Goal: Task Accomplishment & Management: Manage account settings

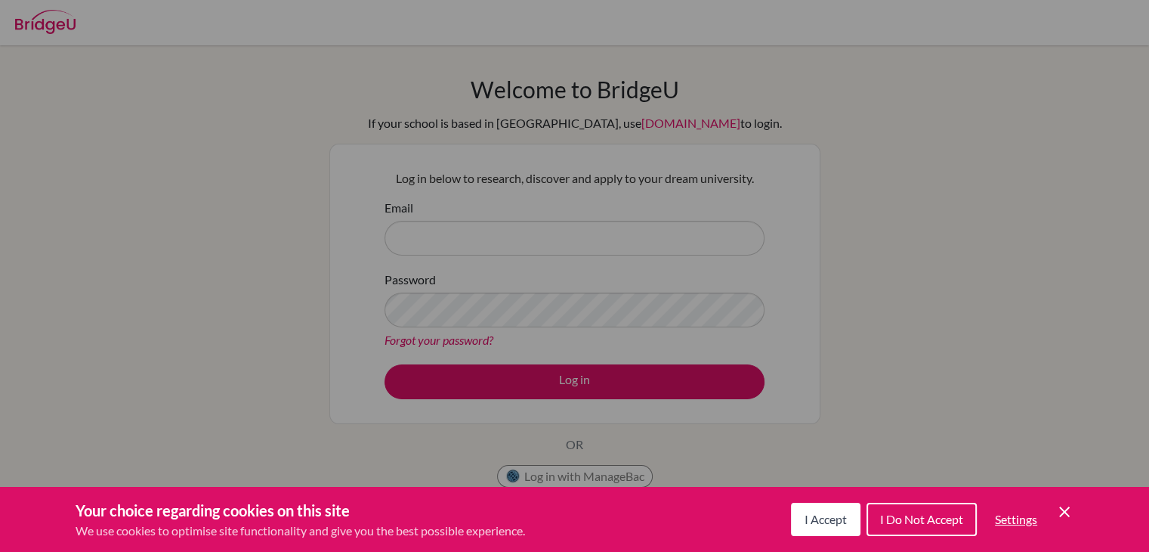
click at [816, 530] on button "I Accept" at bounding box center [826, 519] width 70 height 33
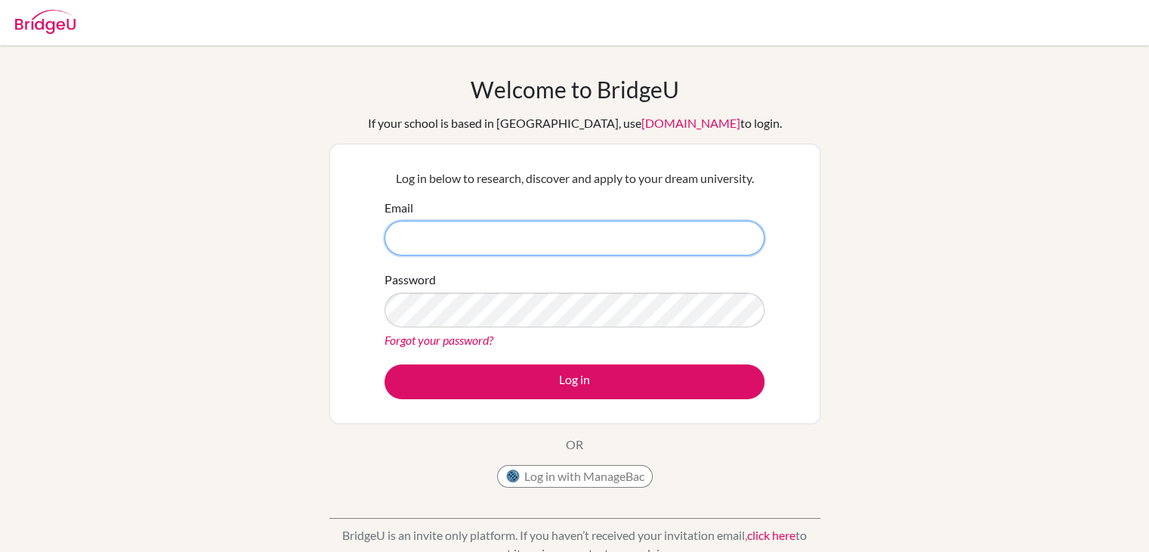
click at [562, 242] on input "Email" at bounding box center [575, 238] width 380 height 35
type input "[PERSON_NAME][EMAIL_ADDRESS][PERSON_NAME][PERSON_NAME][DOMAIN_NAME]"
click at [544, 237] on input "[PERSON_NAME][EMAIL_ADDRESS][PERSON_NAME][PERSON_NAME][DOMAIN_NAME]" at bounding box center [575, 238] width 380 height 35
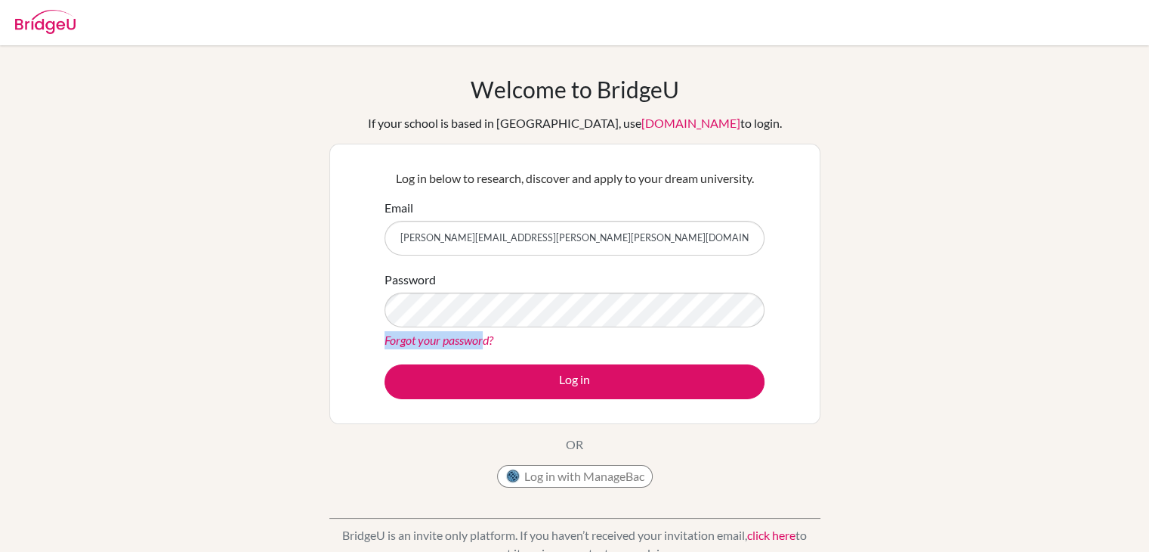
click at [486, 316] on div "Password Forgot your password?" at bounding box center [575, 310] width 380 height 79
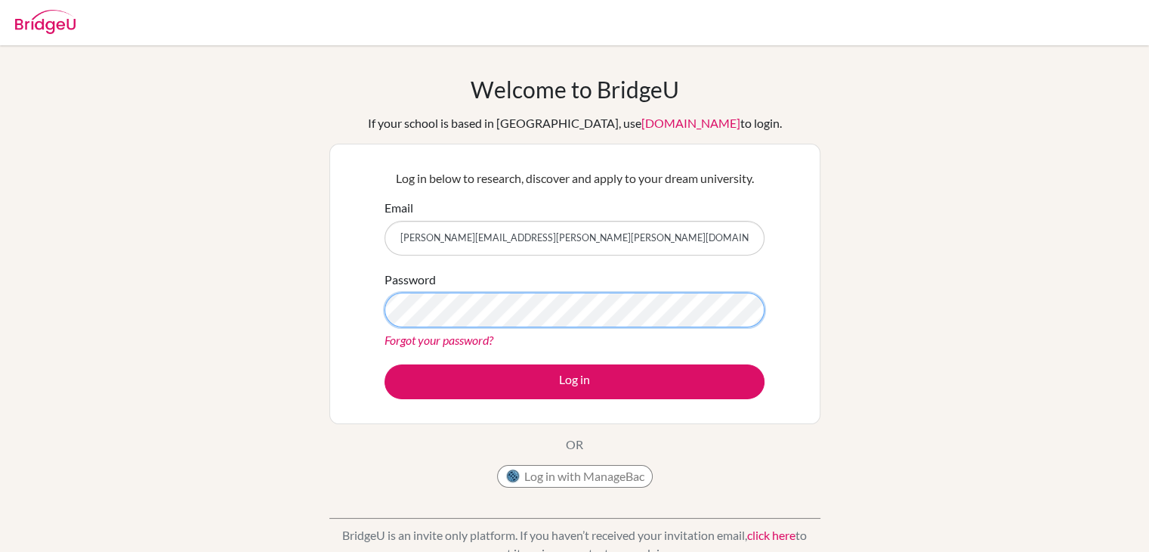
click at [385, 364] on button "Log in" at bounding box center [575, 381] width 380 height 35
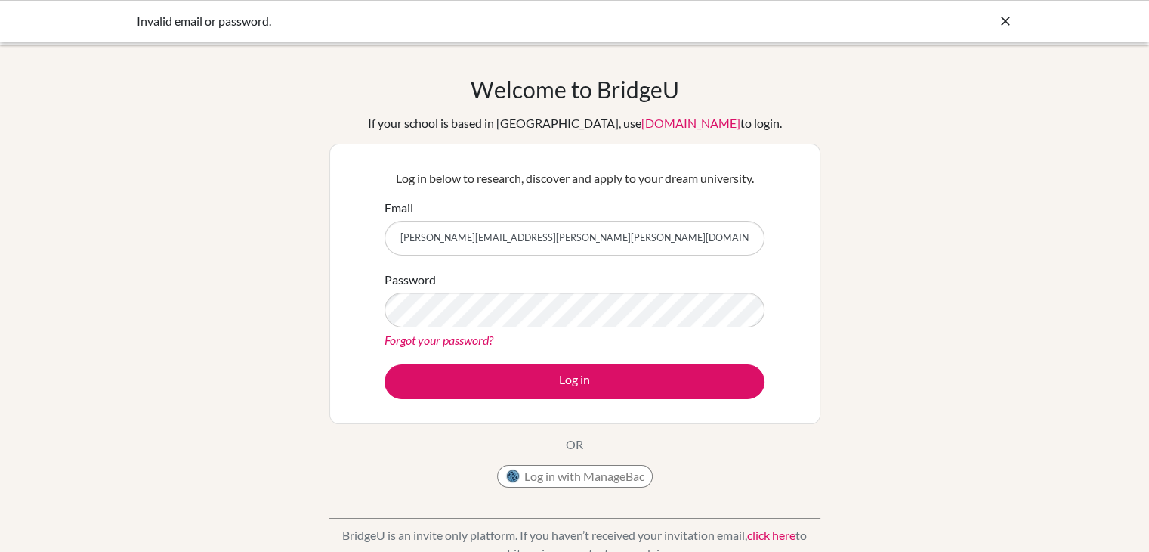
click at [541, 221] on input "[PERSON_NAME][EMAIL_ADDRESS][PERSON_NAME][PERSON_NAME][DOMAIN_NAME]" at bounding box center [575, 238] width 380 height 35
click at [532, 231] on input "[PERSON_NAME][EMAIL_ADDRESS][PERSON_NAME][PERSON_NAME][DOMAIN_NAME]" at bounding box center [575, 238] width 380 height 35
click at [532, 237] on input "[PERSON_NAME][EMAIL_ADDRESS][PERSON_NAME][PERSON_NAME][DOMAIN_NAME]" at bounding box center [575, 238] width 380 height 35
drag, startPoint x: 532, startPoint y: 237, endPoint x: 273, endPoint y: 261, distance: 260.3
click at [273, 261] on div "Welcome to BridgeU If your school is based in China, use app.bridge-u.com.cn to…" at bounding box center [574, 323] width 1149 height 494
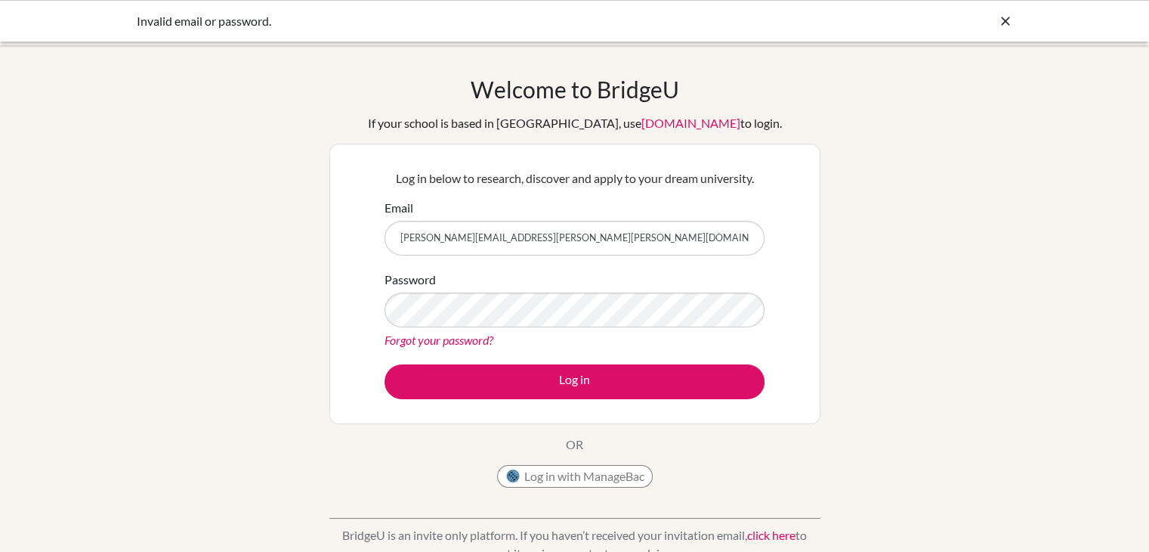
click at [1007, 21] on icon at bounding box center [1005, 21] width 15 height 15
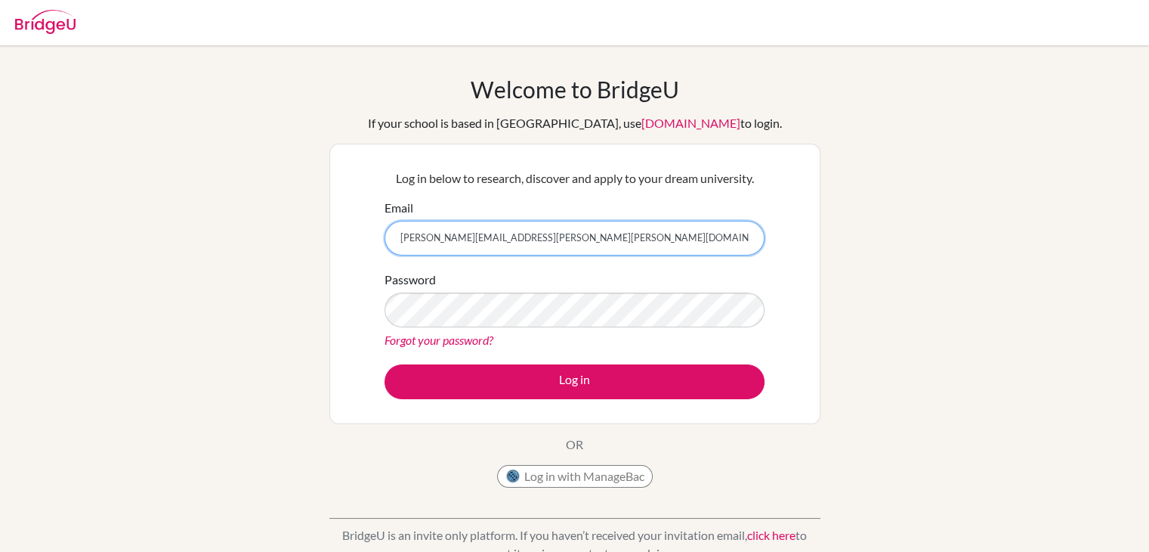
click at [514, 244] on input "[PERSON_NAME][EMAIL_ADDRESS][PERSON_NAME][PERSON_NAME][DOMAIN_NAME]" at bounding box center [575, 238] width 380 height 35
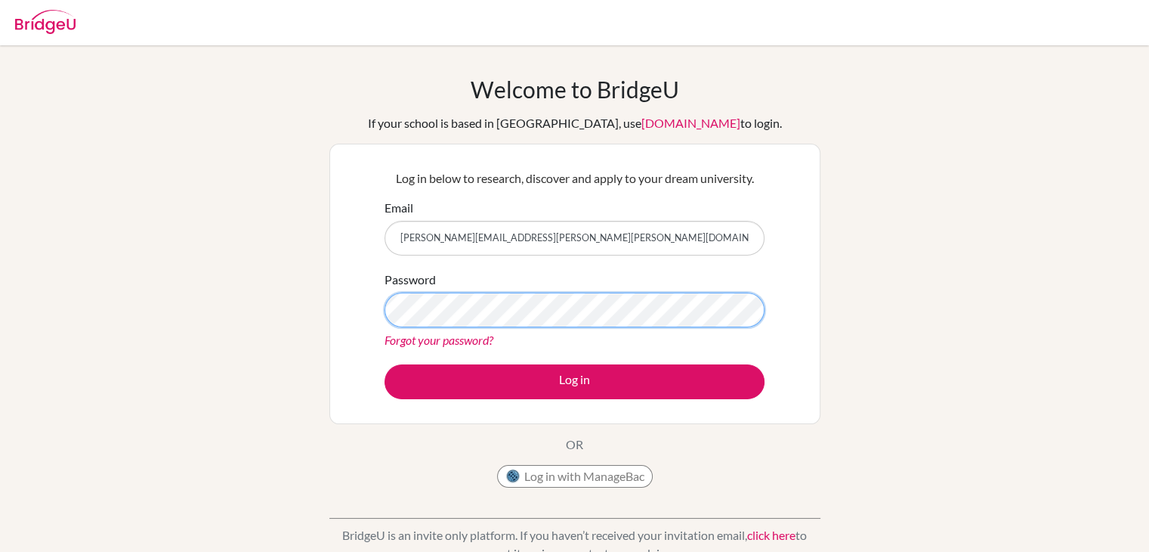
click at [385, 364] on button "Log in" at bounding box center [575, 381] width 380 height 35
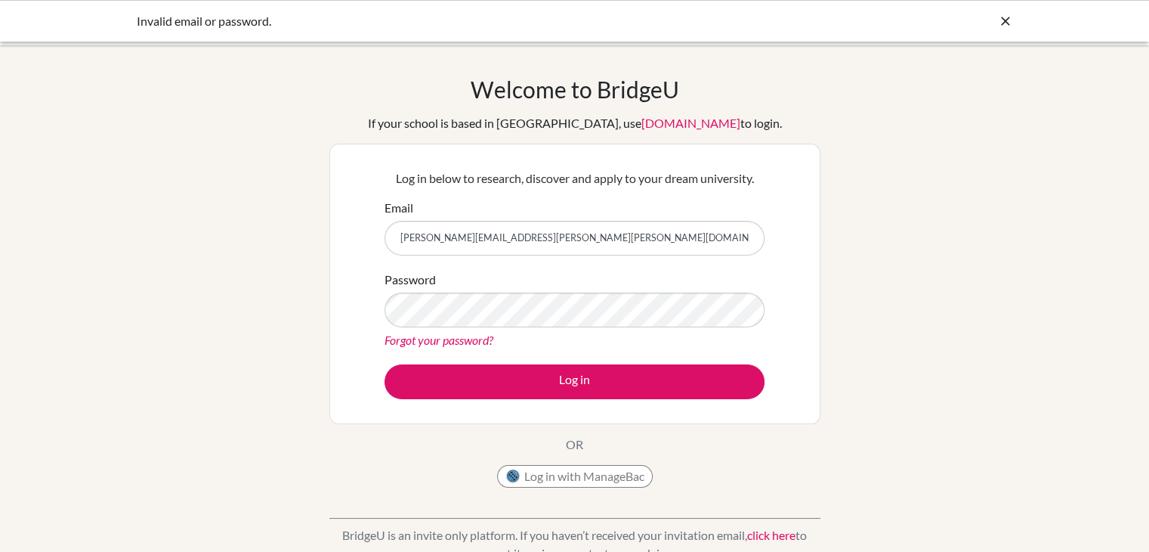
click at [1001, 28] on icon at bounding box center [1005, 21] width 15 height 15
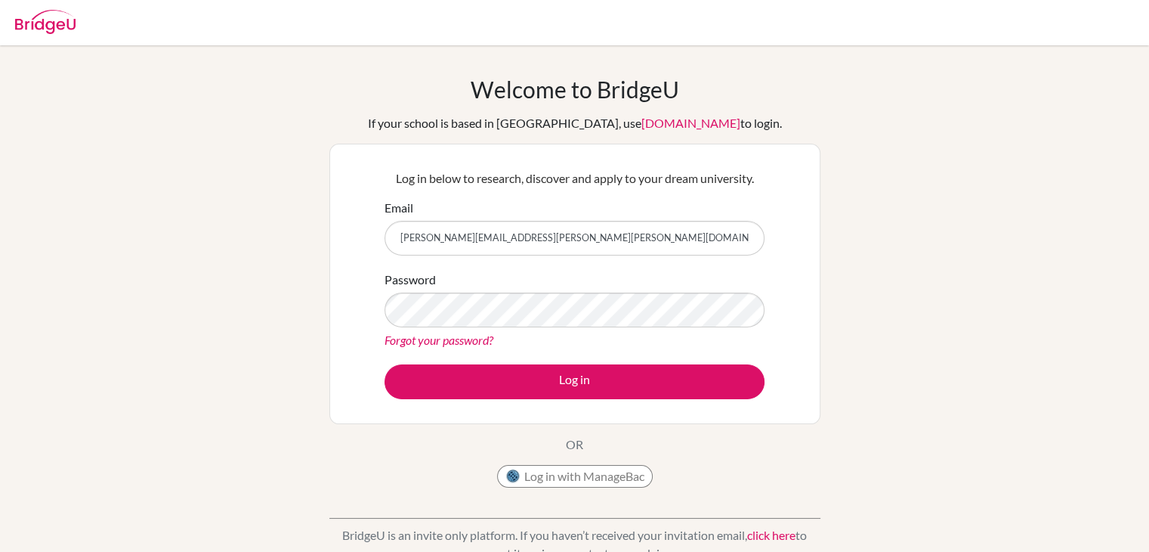
click at [453, 322] on div "Password Forgot your password?" at bounding box center [575, 310] width 380 height 79
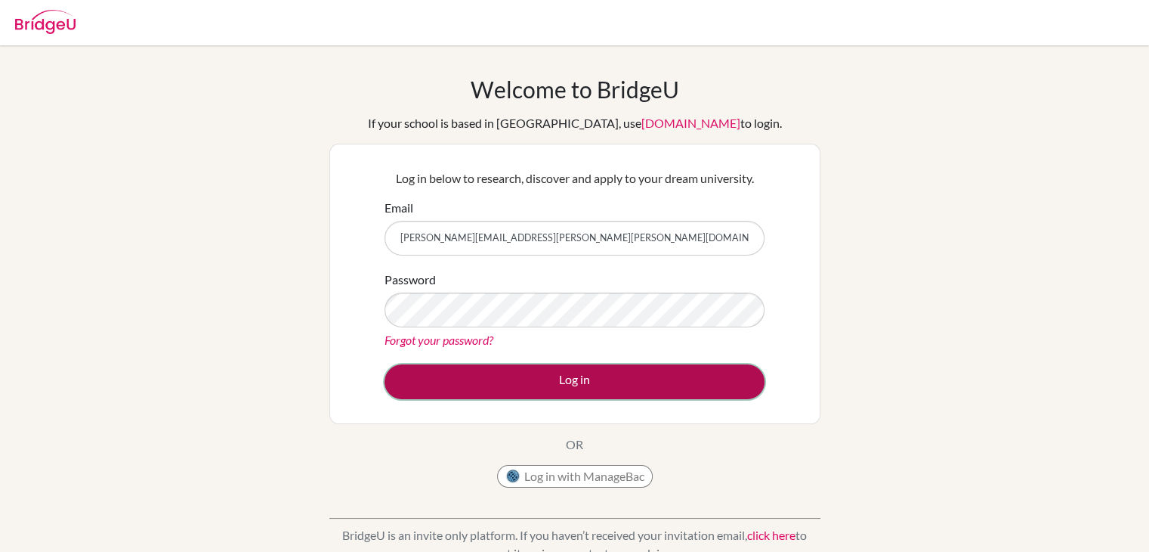
click at [464, 385] on button "Log in" at bounding box center [575, 381] width 380 height 35
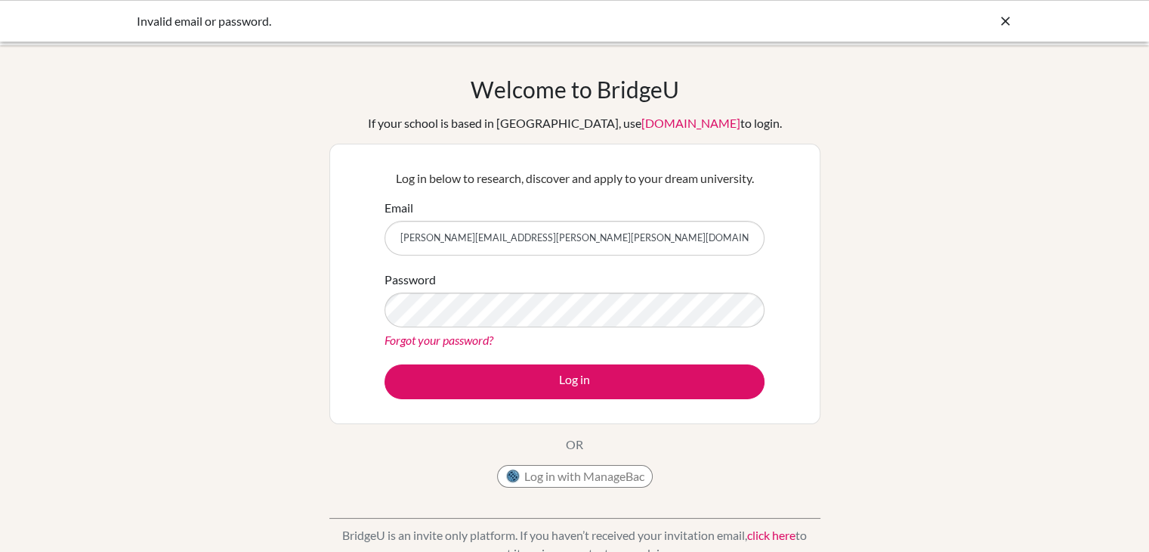
click at [1001, 24] on icon at bounding box center [1005, 21] width 15 height 15
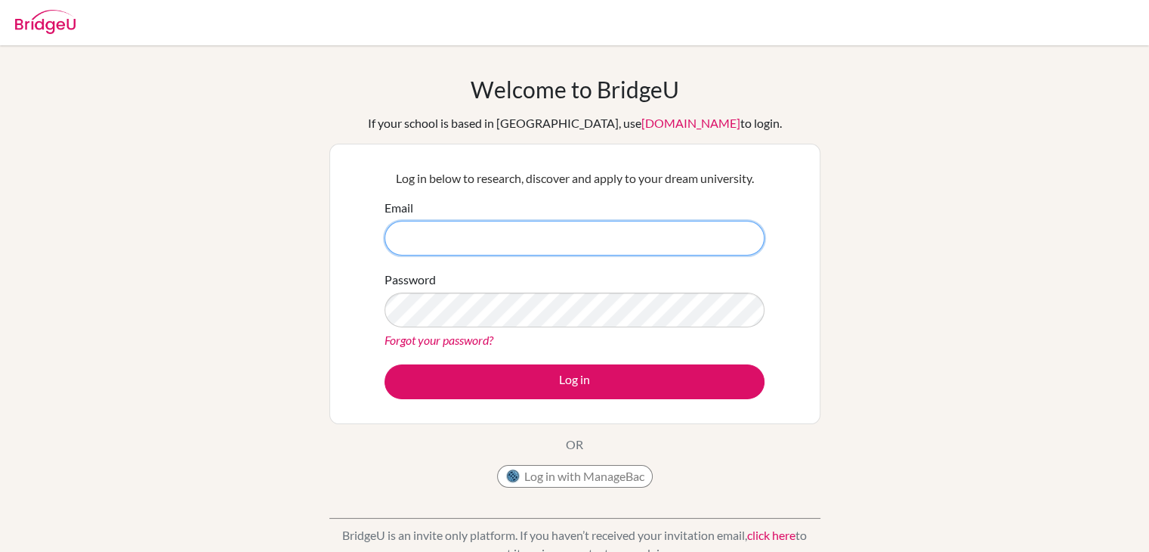
click at [586, 226] on input "Email" at bounding box center [575, 238] width 380 height 35
type input "[PERSON_NAME][EMAIL_ADDRESS][PERSON_NAME][PERSON_NAME][DOMAIN_NAME]"
